Goal: Information Seeking & Learning: Learn about a topic

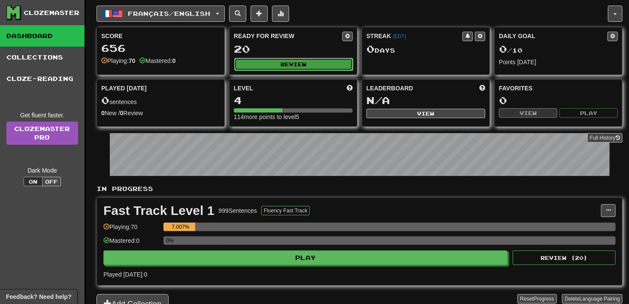
click at [268, 62] on button "Review" at bounding box center [293, 64] width 119 height 13
select select "**"
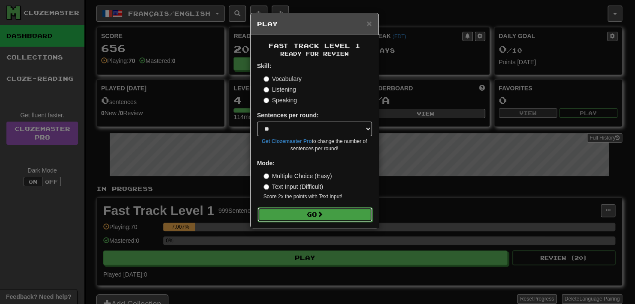
click at [337, 211] on button "Go" at bounding box center [315, 215] width 115 height 15
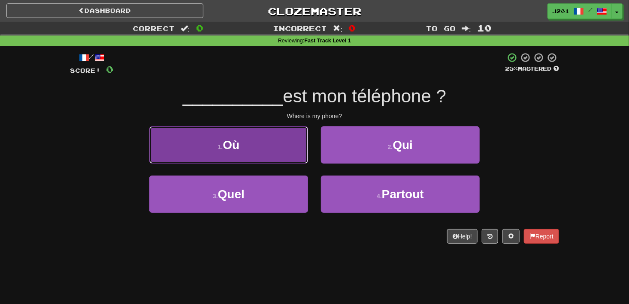
click at [238, 146] on span "Où" at bounding box center [231, 144] width 17 height 13
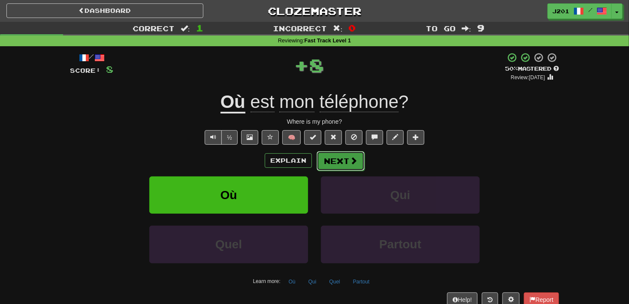
click at [337, 165] on button "Next" at bounding box center [340, 161] width 48 height 20
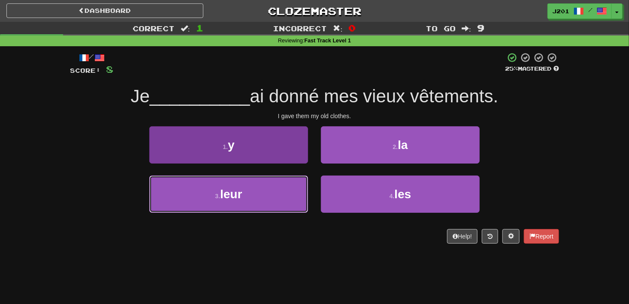
click at [241, 196] on span "leur" at bounding box center [231, 194] width 22 height 13
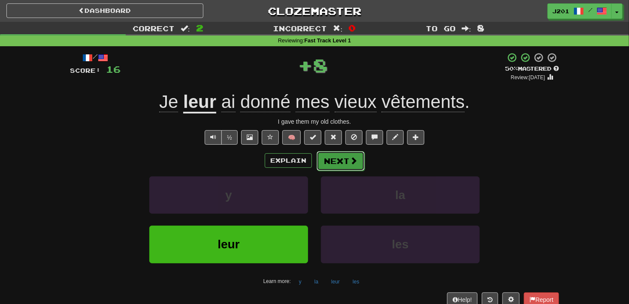
click at [336, 166] on button "Next" at bounding box center [340, 161] width 48 height 20
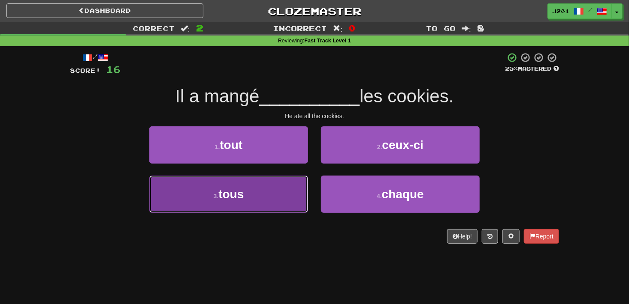
click at [234, 197] on span "tous" at bounding box center [230, 194] width 25 height 13
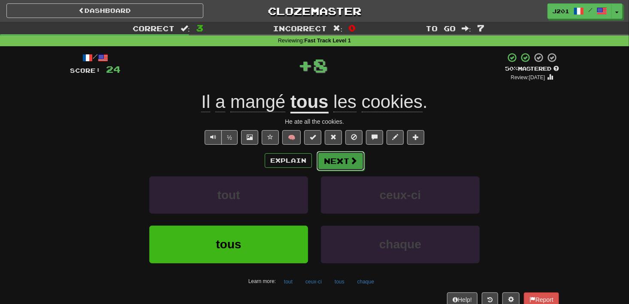
click at [347, 166] on button "Next" at bounding box center [340, 161] width 48 height 20
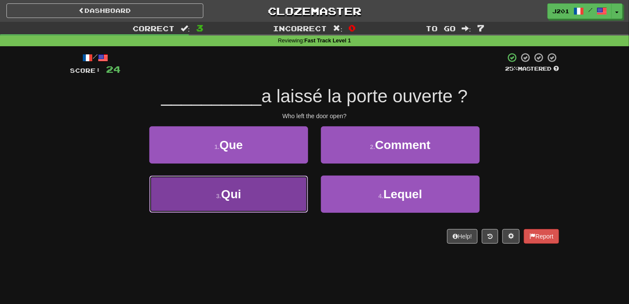
click at [296, 184] on button "3 . Qui" at bounding box center [228, 194] width 159 height 37
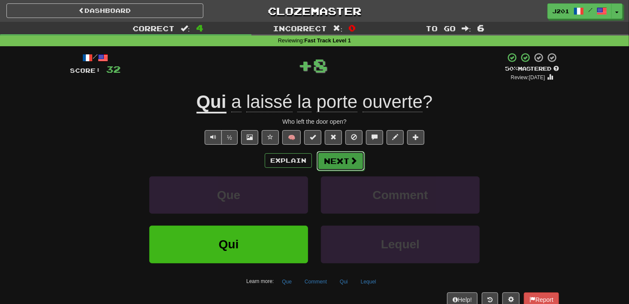
click at [339, 165] on button "Next" at bounding box center [340, 161] width 48 height 20
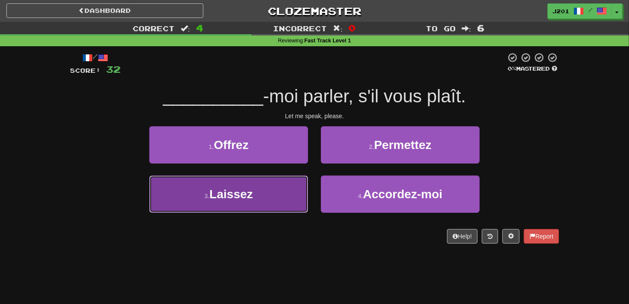
click at [292, 184] on button "3 . Laissez" at bounding box center [228, 194] width 159 height 37
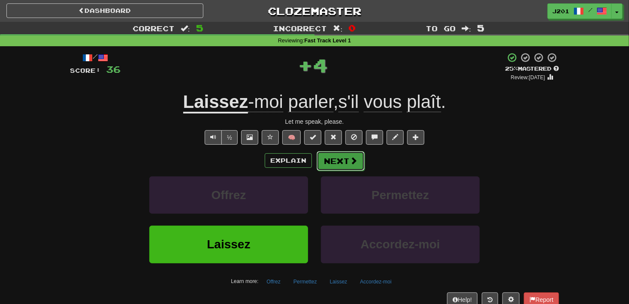
click at [333, 164] on button "Next" at bounding box center [340, 161] width 48 height 20
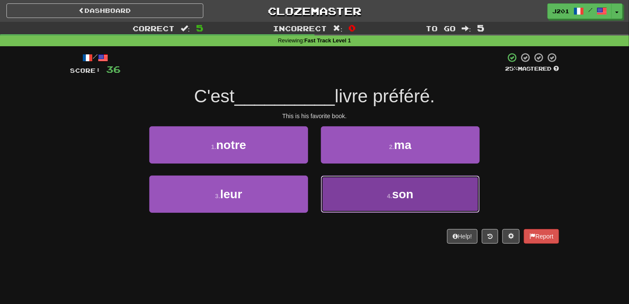
click at [341, 187] on button "4 . son" at bounding box center [400, 194] width 159 height 37
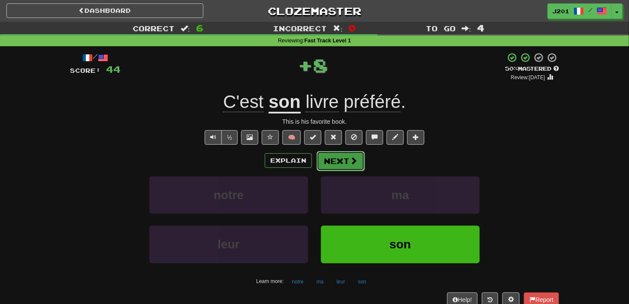
click at [337, 161] on button "Next" at bounding box center [340, 161] width 48 height 20
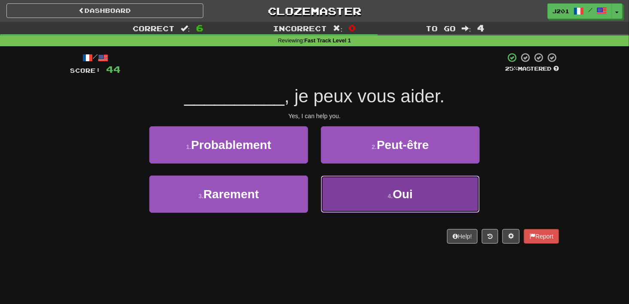
click at [359, 198] on button "4 . Oui" at bounding box center [400, 194] width 159 height 37
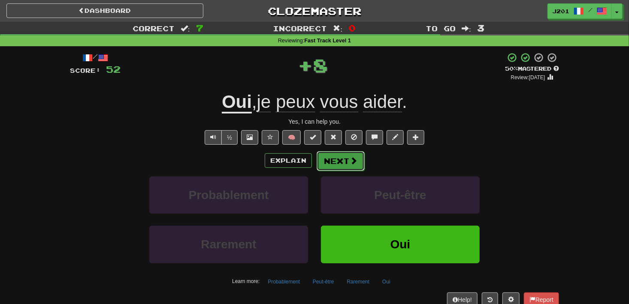
click at [343, 165] on button "Next" at bounding box center [340, 161] width 48 height 20
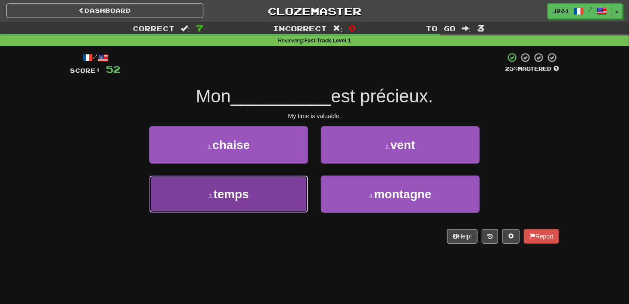
click at [165, 184] on button "3 . temps" at bounding box center [228, 194] width 159 height 37
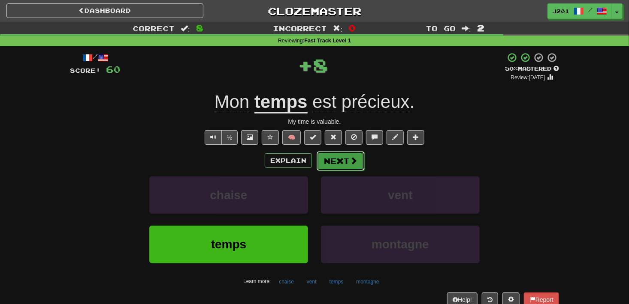
click at [346, 166] on button "Next" at bounding box center [340, 161] width 48 height 20
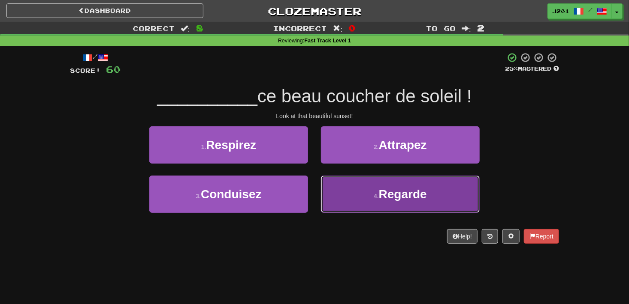
click at [321, 212] on button "4 . Regarde" at bounding box center [400, 194] width 159 height 37
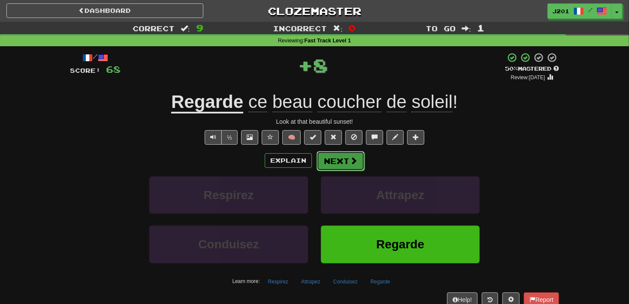
click at [335, 165] on button "Next" at bounding box center [340, 161] width 48 height 20
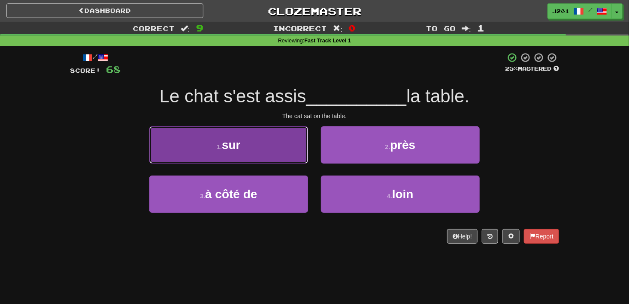
click at [165, 152] on button "1 . sur" at bounding box center [228, 144] width 159 height 37
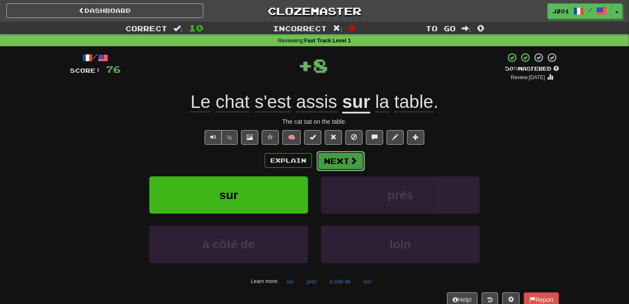
click at [346, 164] on button "Next" at bounding box center [340, 161] width 48 height 20
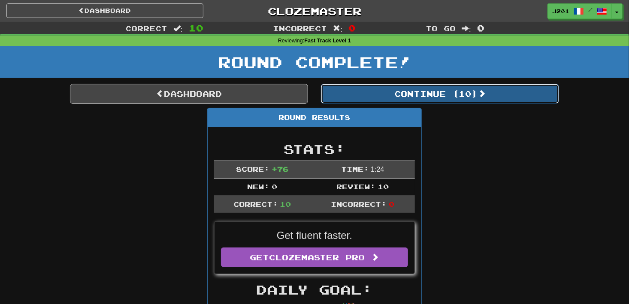
click at [366, 99] on button "Continue ( 10 )" at bounding box center [440, 94] width 238 height 20
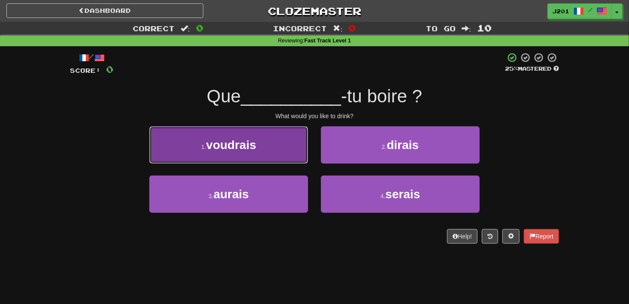
click at [166, 160] on button "1 . voudrais" at bounding box center [228, 144] width 159 height 37
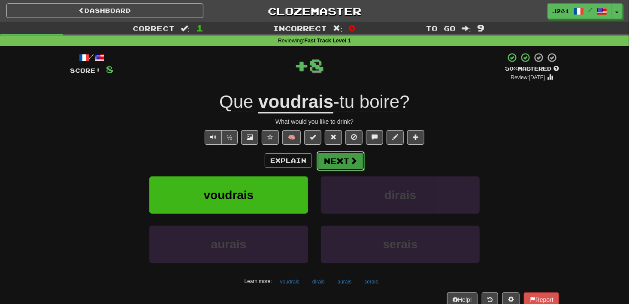
click at [339, 167] on button "Next" at bounding box center [340, 161] width 48 height 20
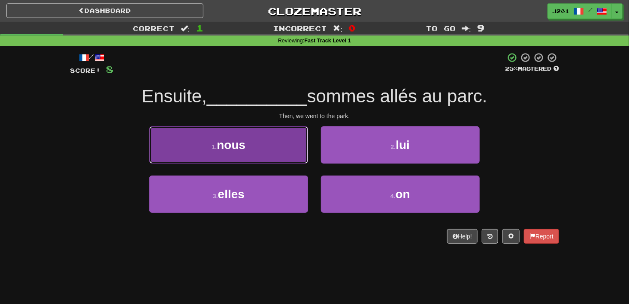
click at [186, 159] on button "1 . nous" at bounding box center [228, 144] width 159 height 37
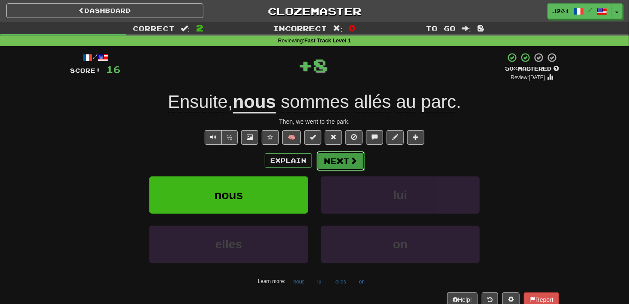
click at [345, 167] on button "Next" at bounding box center [340, 161] width 48 height 20
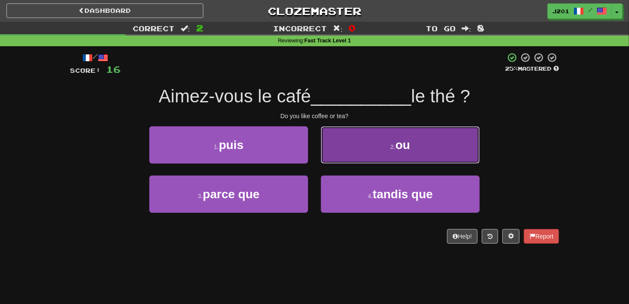
click at [344, 153] on button "2 . ou" at bounding box center [400, 144] width 159 height 37
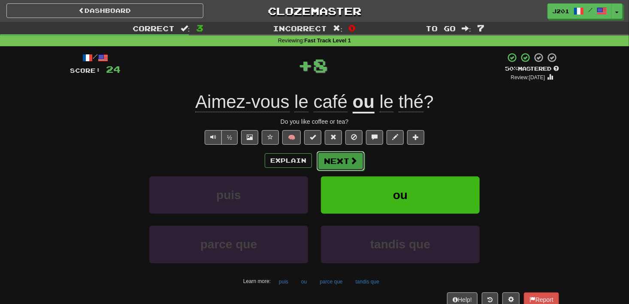
click at [335, 164] on button "Next" at bounding box center [340, 161] width 48 height 20
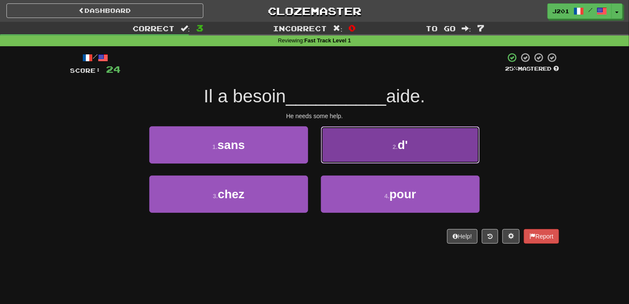
click at [352, 159] on button "2 . d'" at bounding box center [400, 144] width 159 height 37
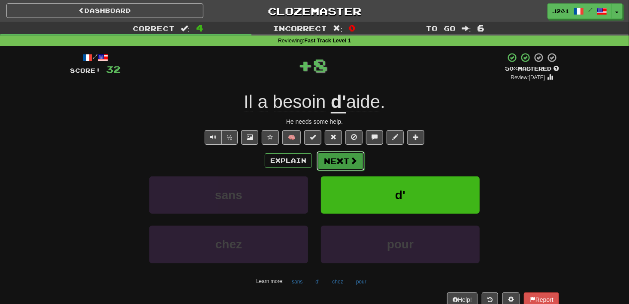
click at [349, 165] on span at bounding box center [353, 161] width 8 height 8
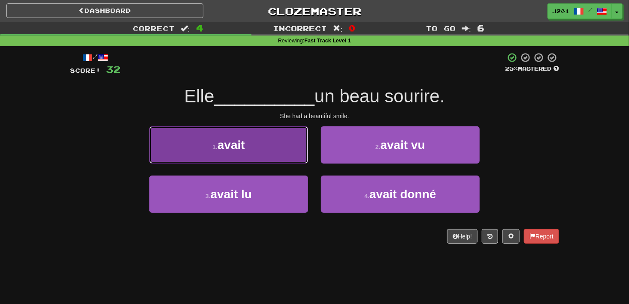
click at [179, 158] on button "1 . avait" at bounding box center [228, 144] width 159 height 37
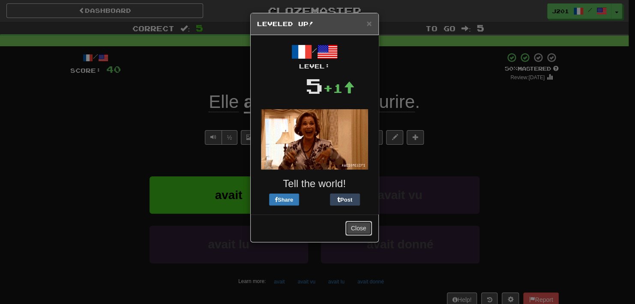
click at [354, 227] on button "Close" at bounding box center [359, 228] width 27 height 15
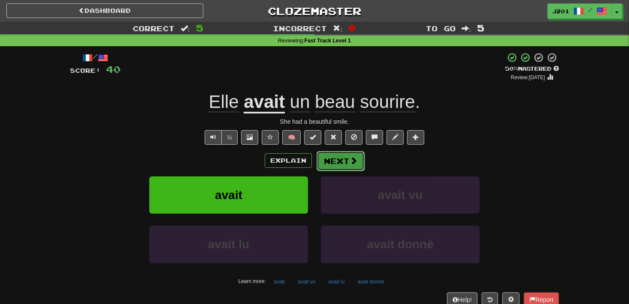
click at [350, 168] on button "Next" at bounding box center [340, 161] width 48 height 20
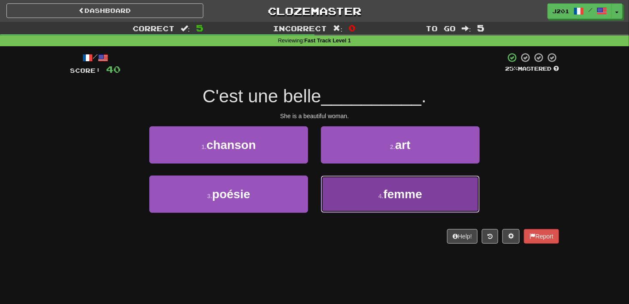
click at [354, 197] on button "4 . femme" at bounding box center [400, 194] width 159 height 37
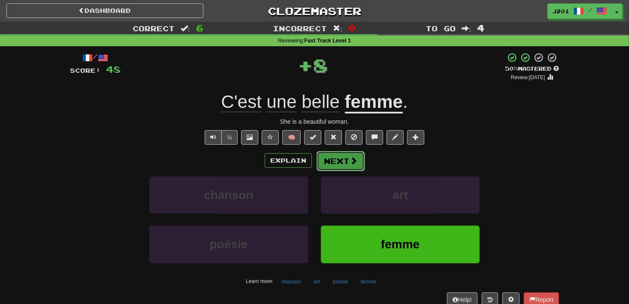
click at [343, 168] on button "Next" at bounding box center [340, 161] width 48 height 20
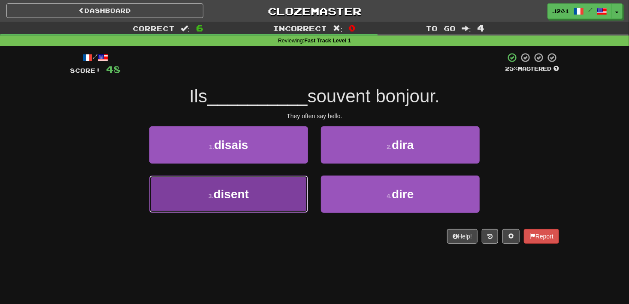
click at [154, 194] on button "3 . disent" at bounding box center [228, 194] width 159 height 37
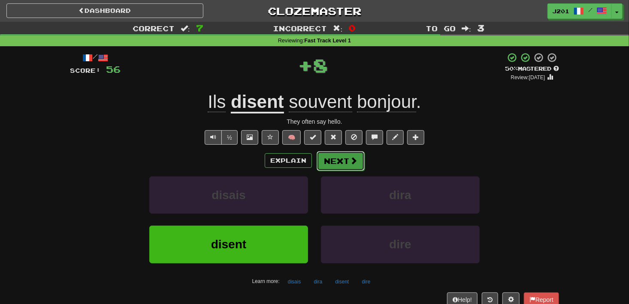
click at [352, 166] on button "Next" at bounding box center [340, 161] width 48 height 20
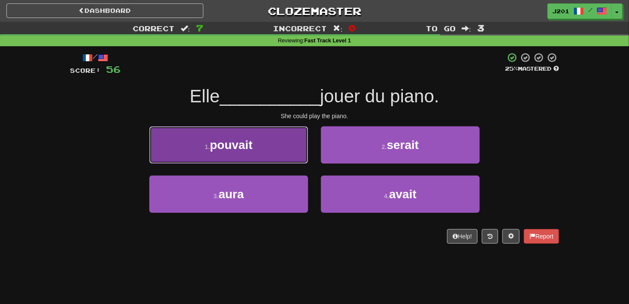
click at [186, 154] on button "1 . pouvait" at bounding box center [228, 144] width 159 height 37
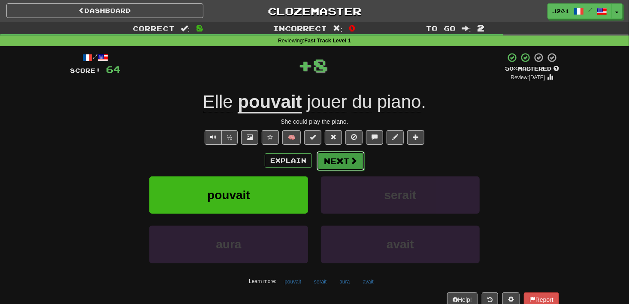
click at [344, 165] on button "Next" at bounding box center [340, 161] width 48 height 20
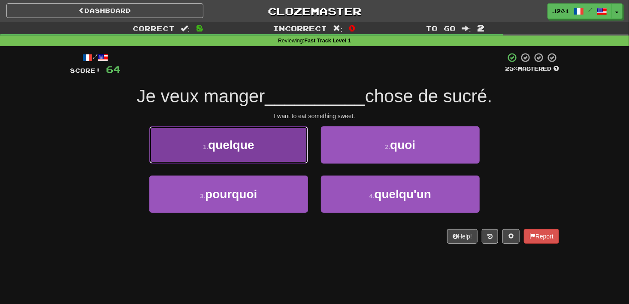
click at [180, 159] on button "1 . quelque" at bounding box center [228, 144] width 159 height 37
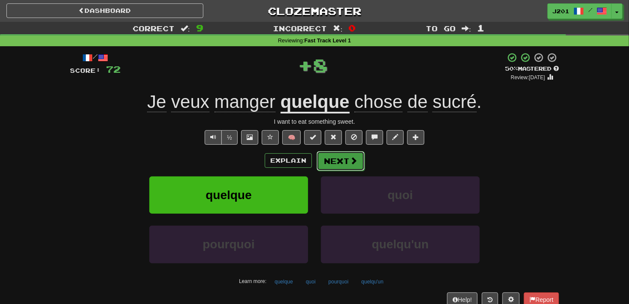
click at [345, 167] on button "Next" at bounding box center [340, 161] width 48 height 20
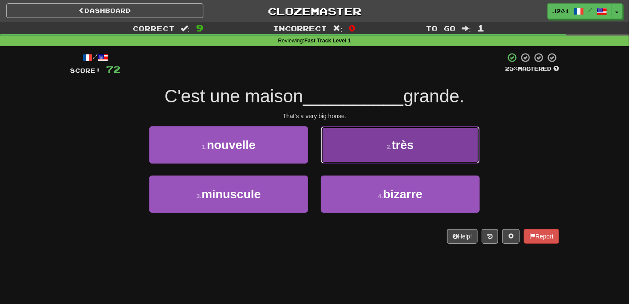
click at [338, 159] on button "2 . très" at bounding box center [400, 144] width 159 height 37
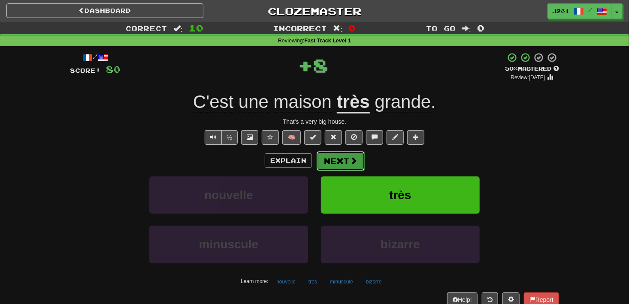
click at [331, 164] on button "Next" at bounding box center [340, 161] width 48 height 20
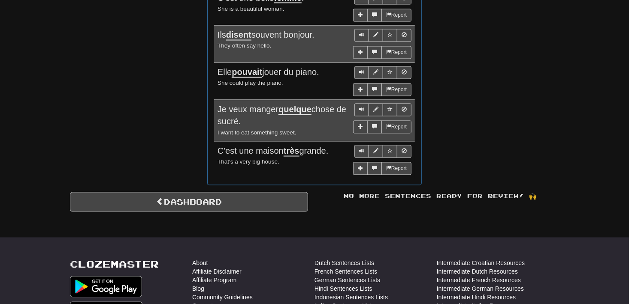
scroll to position [772, 0]
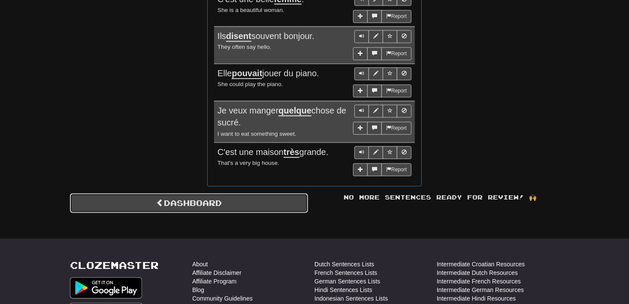
click at [157, 199] on span at bounding box center [160, 203] width 8 height 8
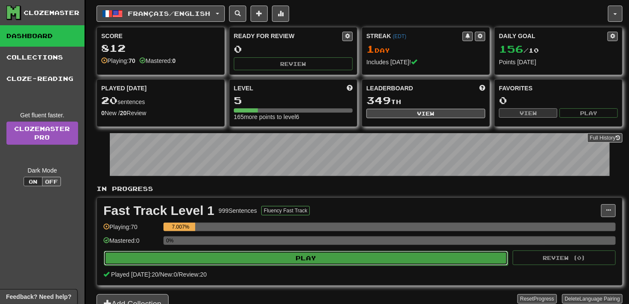
click at [181, 259] on button "Play" at bounding box center [306, 258] width 404 height 15
select select "**"
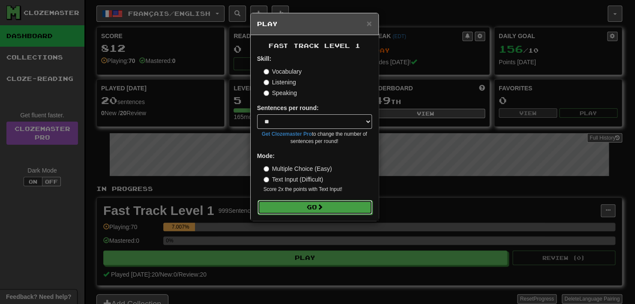
click at [277, 202] on button "Go" at bounding box center [315, 207] width 115 height 15
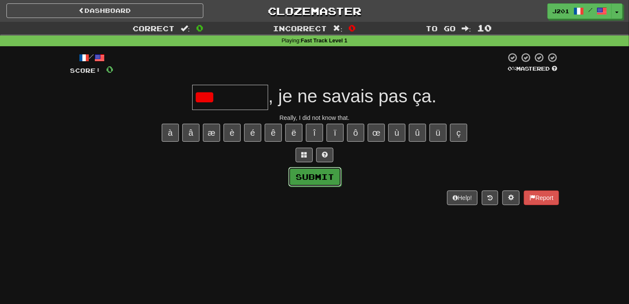
click at [300, 179] on button "Submit" at bounding box center [314, 177] width 53 height 20
type input "********"
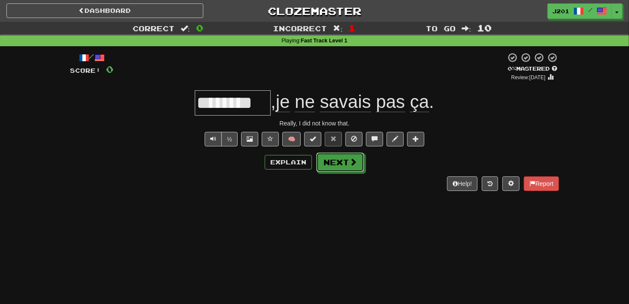
click at [330, 163] on button "Next" at bounding box center [340, 163] width 48 height 20
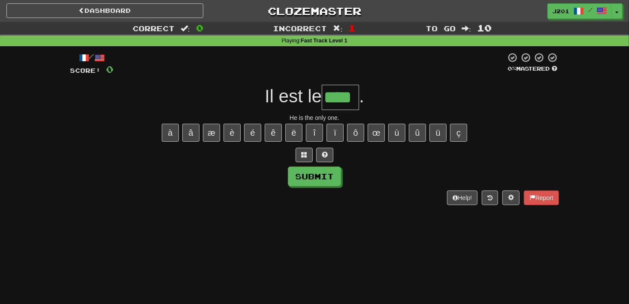
type input "****"
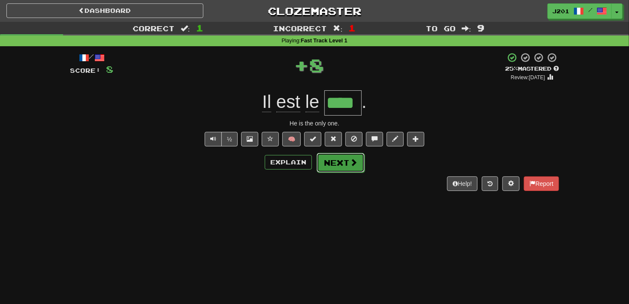
click at [353, 167] on button "Next" at bounding box center [340, 163] width 48 height 20
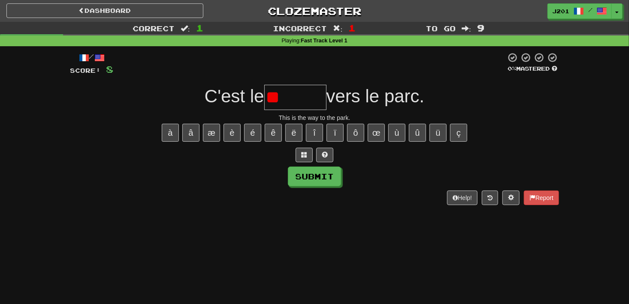
type input "*"
type input "******"
click at [310, 184] on button "Submit" at bounding box center [314, 177] width 53 height 20
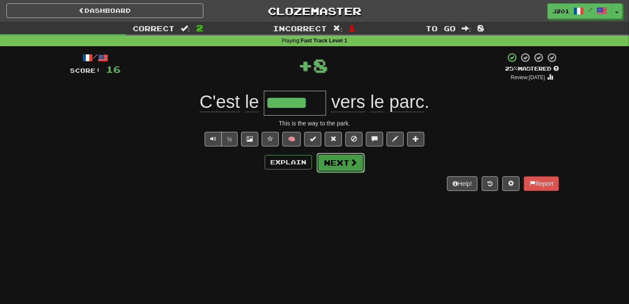
click at [348, 169] on button "Next" at bounding box center [340, 163] width 48 height 20
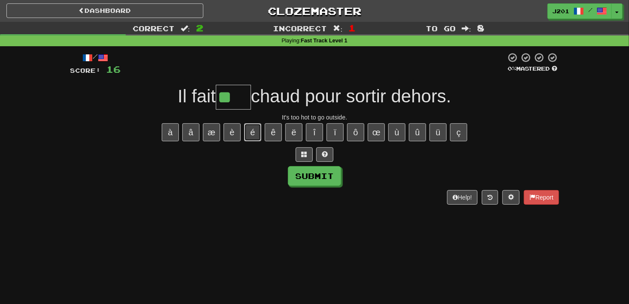
click at [250, 137] on button "é" at bounding box center [252, 132] width 17 height 18
click at [226, 131] on button "è" at bounding box center [231, 132] width 17 height 18
click at [274, 133] on button "ê" at bounding box center [273, 132] width 17 height 18
type input "****"
click at [309, 181] on button "Submit" at bounding box center [314, 177] width 53 height 20
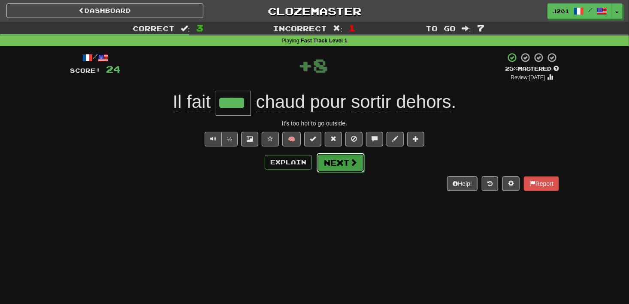
click at [351, 168] on button "Next" at bounding box center [340, 163] width 48 height 20
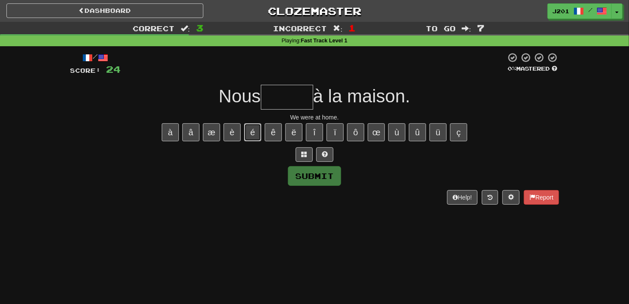
click at [252, 131] on button "é" at bounding box center [252, 132] width 17 height 18
type input "******"
click at [330, 174] on button "Submit" at bounding box center [314, 177] width 53 height 20
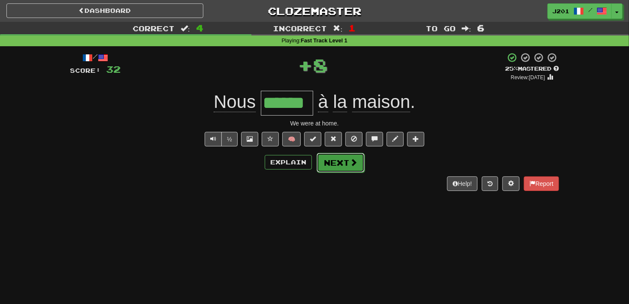
click at [348, 169] on button "Next" at bounding box center [340, 163] width 48 height 20
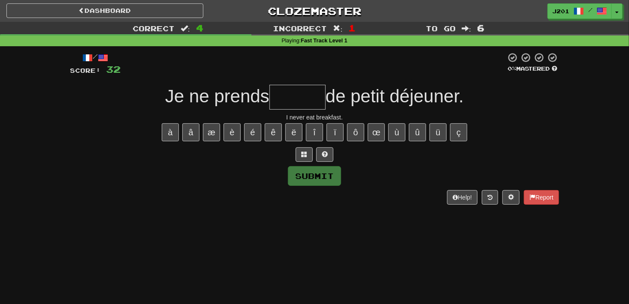
type input "*"
type input "******"
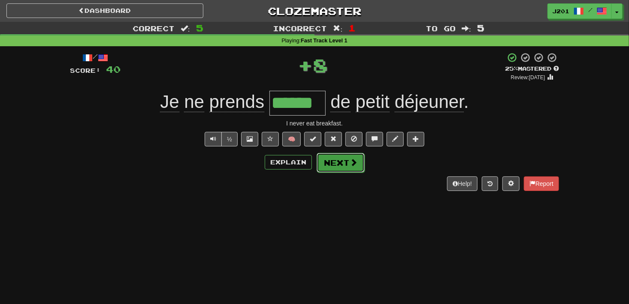
click at [349, 165] on span at bounding box center [353, 163] width 8 height 8
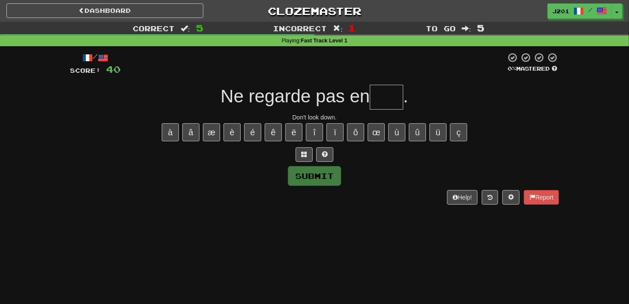
type input "*"
type input "***"
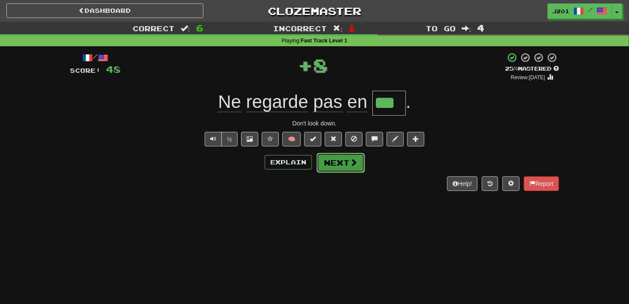
click at [342, 171] on button "Next" at bounding box center [340, 163] width 48 height 20
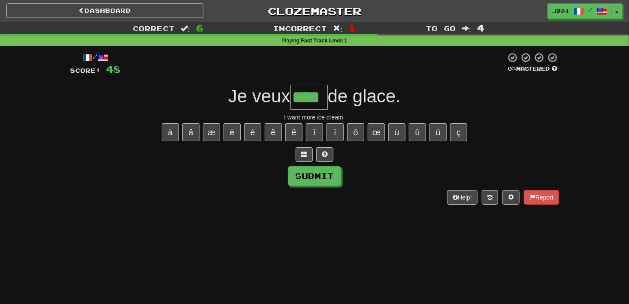
type input "****"
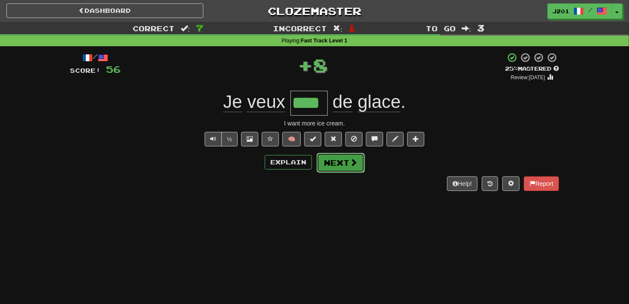
click at [351, 164] on span at bounding box center [353, 163] width 8 height 8
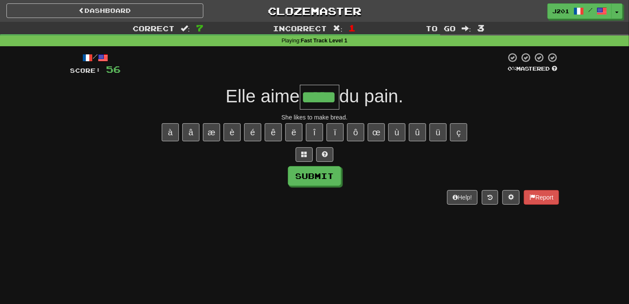
type input "*****"
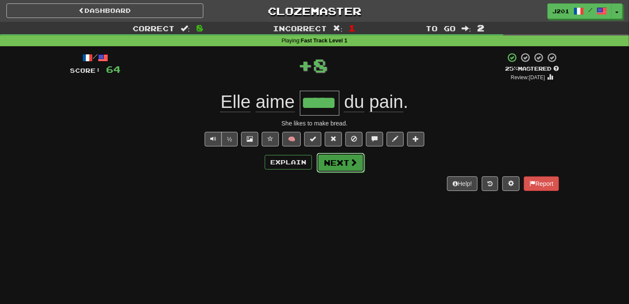
click at [354, 171] on button "Next" at bounding box center [340, 163] width 48 height 20
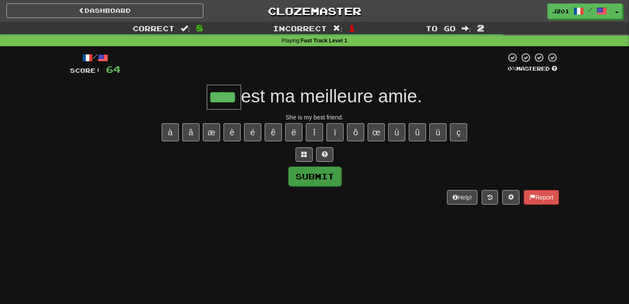
type input "****"
click at [328, 178] on button "Submit" at bounding box center [314, 177] width 53 height 20
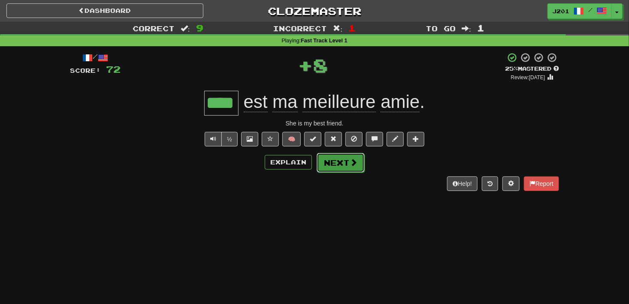
click at [352, 168] on button "Next" at bounding box center [340, 163] width 48 height 20
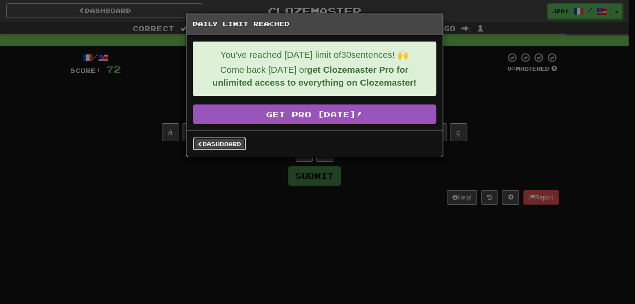
click at [212, 147] on link "Dashboard" at bounding box center [219, 144] width 53 height 13
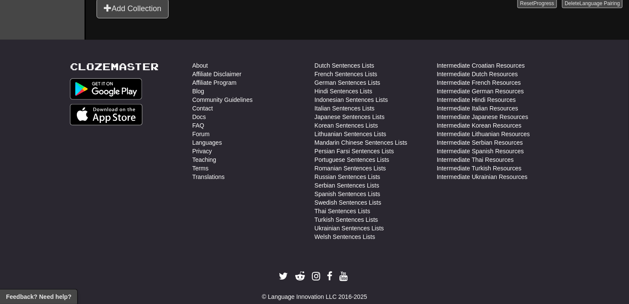
scroll to position [300, 0]
